Goal: Task Accomplishment & Management: Manage account settings

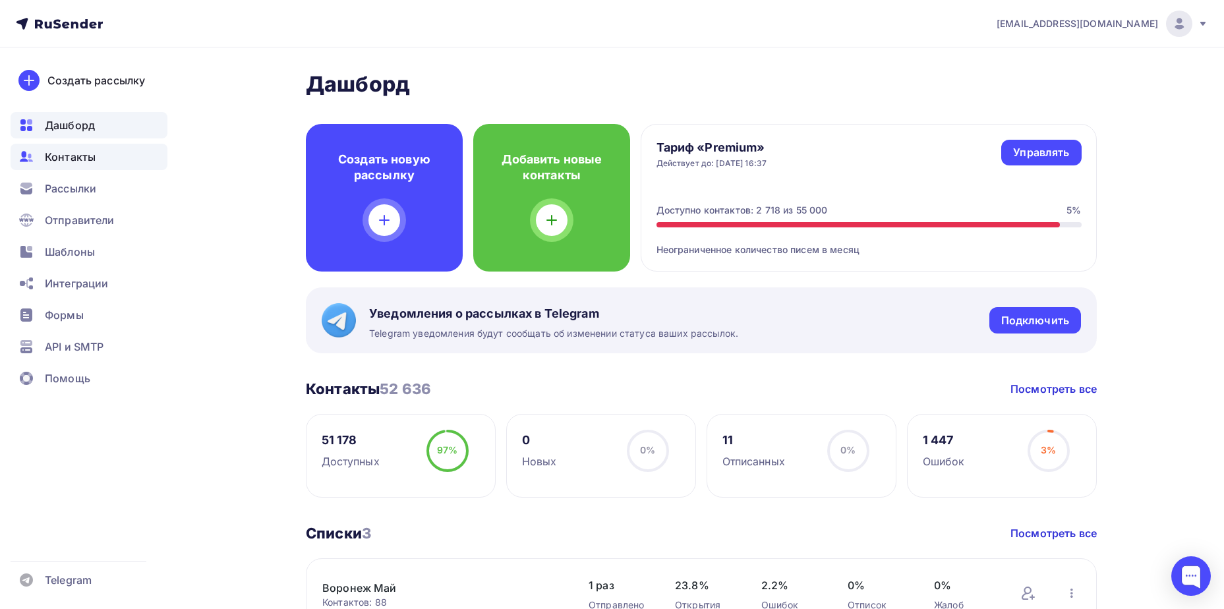
drag, startPoint x: 109, startPoint y: 154, endPoint x: 119, endPoint y: 157, distance: 10.2
click at [109, 154] on div "Контакты" at bounding box center [89, 157] width 157 height 26
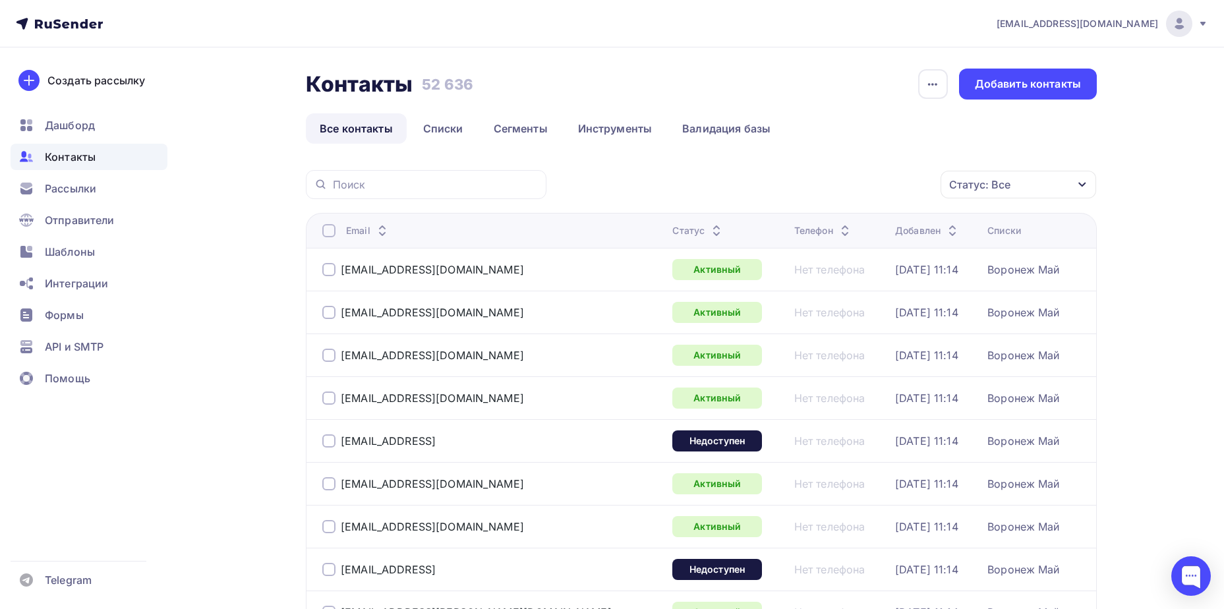
click at [970, 181] on div "Статус: Все" at bounding box center [979, 185] width 61 height 16
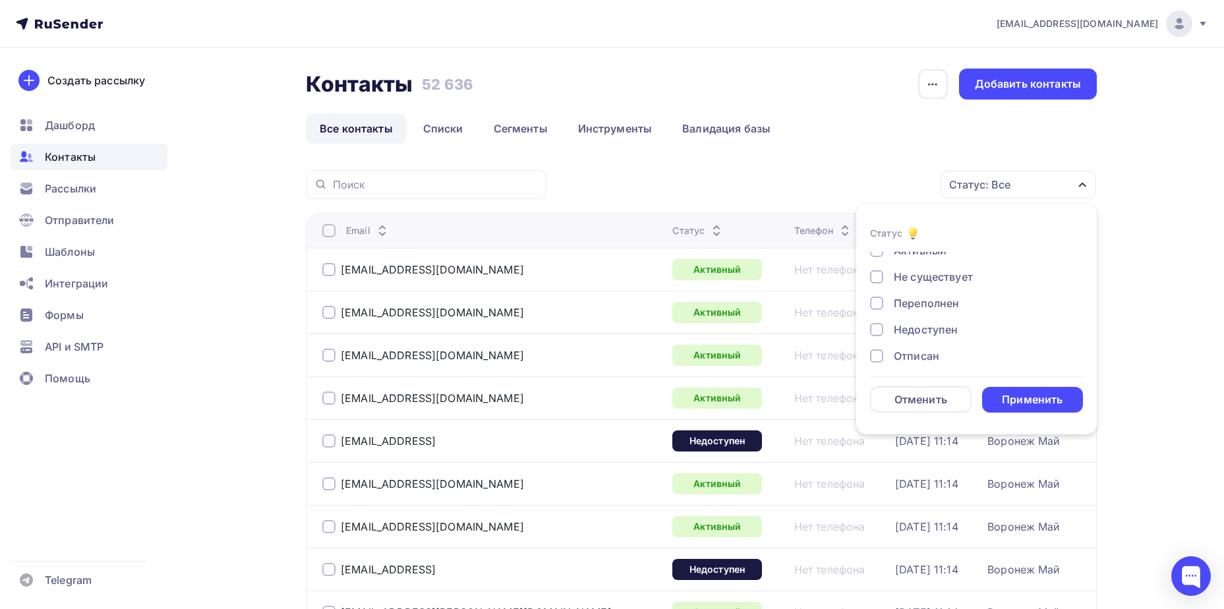
scroll to position [96, 0]
click at [920, 299] on div "Отписан" at bounding box center [916, 296] width 45 height 16
click at [897, 355] on div "Жалоба" at bounding box center [915, 349] width 42 height 16
click at [1038, 387] on div "Применить" at bounding box center [1033, 400] width 102 height 26
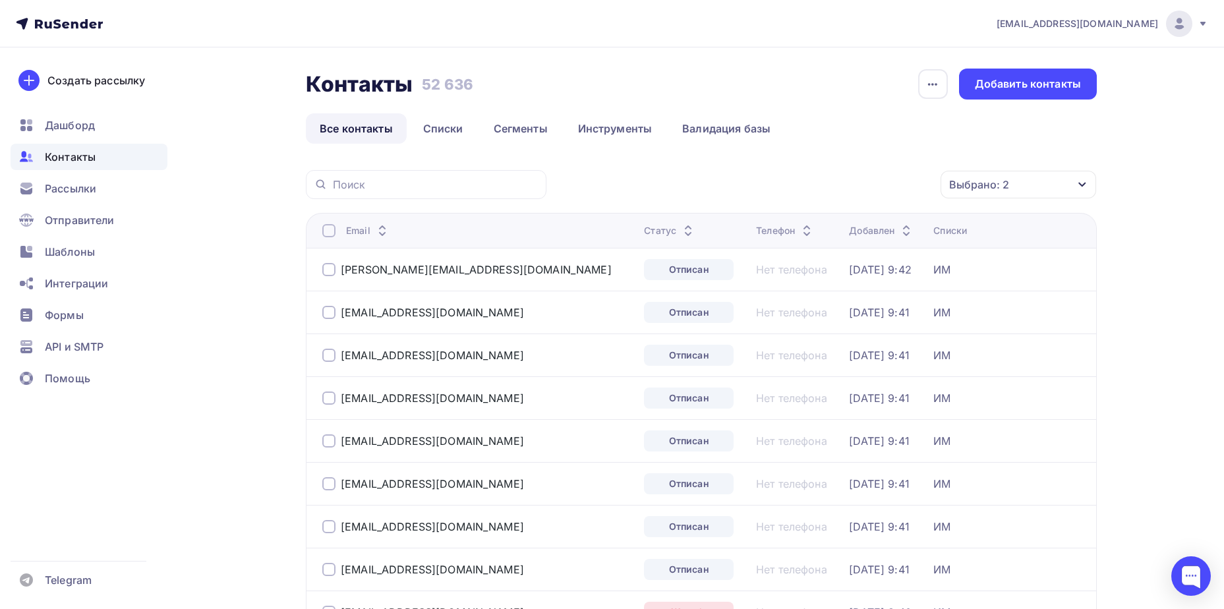
click at [330, 229] on div at bounding box center [328, 230] width 13 height 13
click at [811, 186] on div "Действие" at bounding box center [789, 185] width 51 height 16
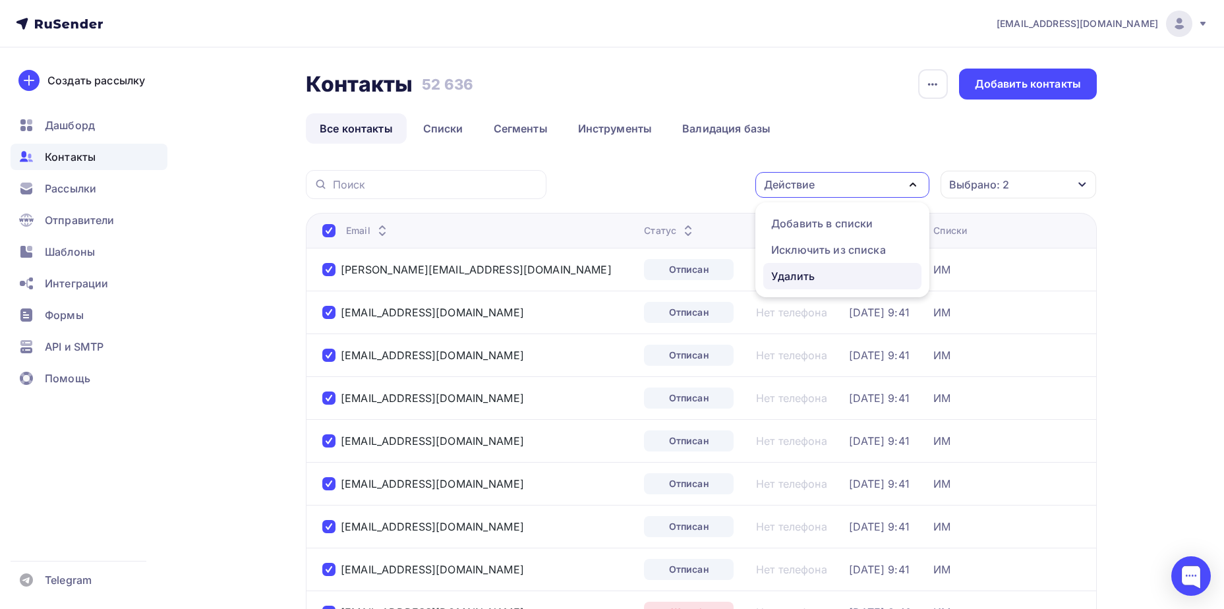
click at [787, 272] on div "Удалить" at bounding box center [793, 276] width 44 height 16
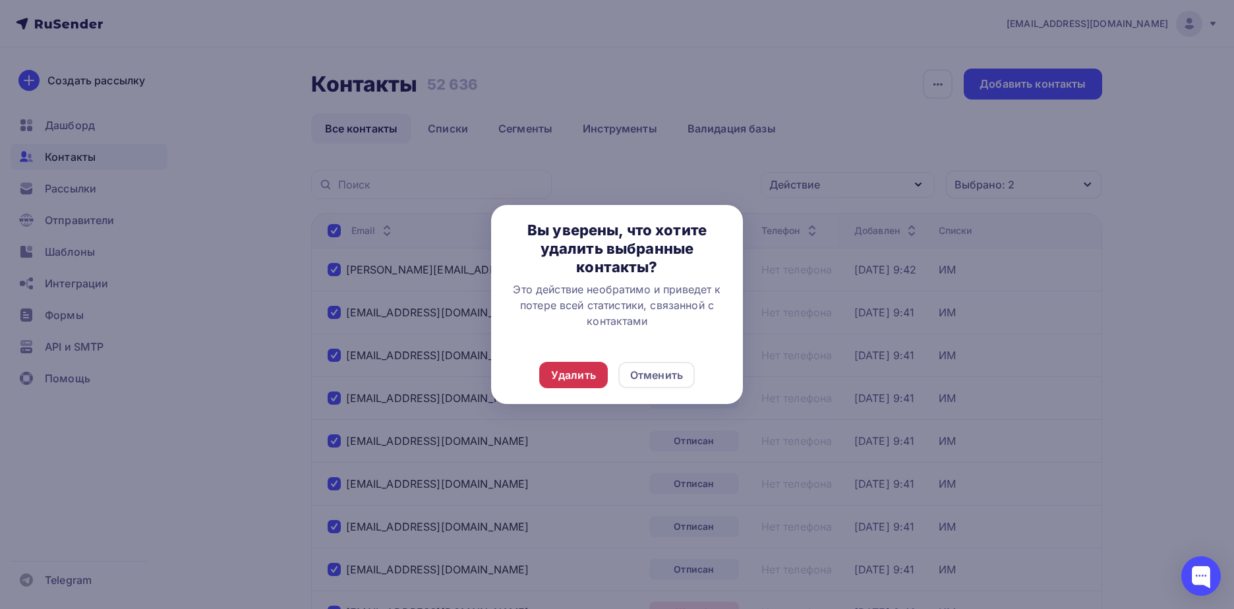
click at [569, 378] on div "Удалить" at bounding box center [573, 375] width 45 height 16
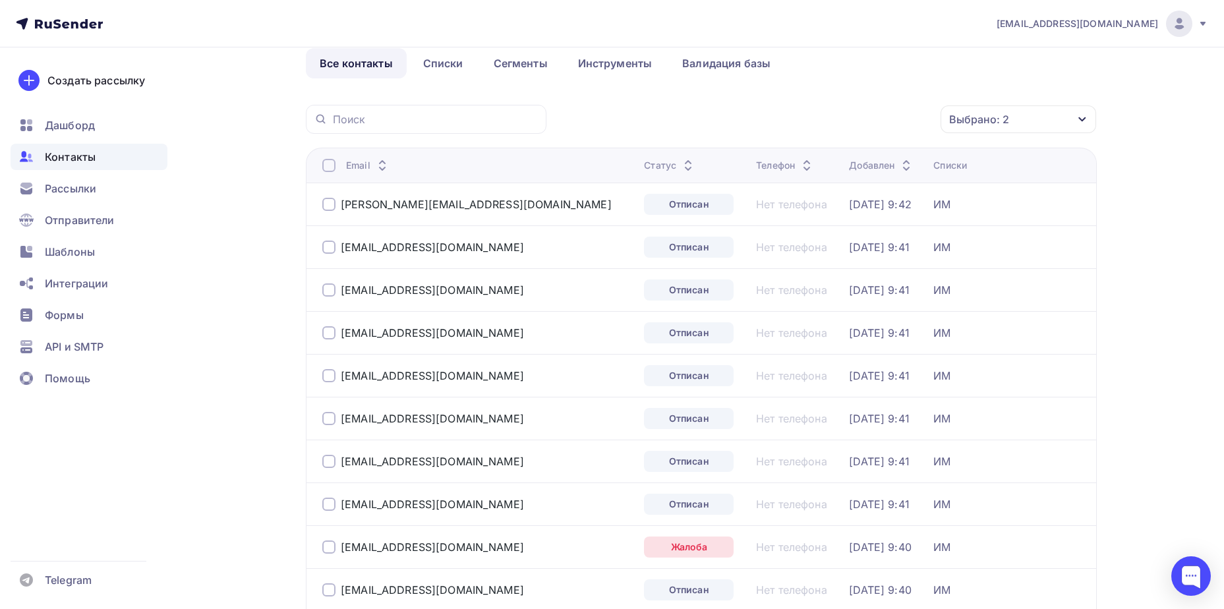
scroll to position [0, 0]
